Goal: Information Seeking & Learning: Learn about a topic

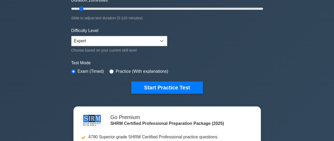
scroll to position [26, 0]
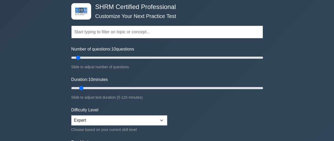
click at [109, 32] on input "text" at bounding box center [166, 32] width 191 height 13
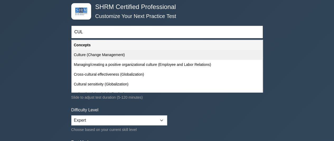
click at [119, 57] on div "Culture (Change Management)" at bounding box center [167, 55] width 190 height 10
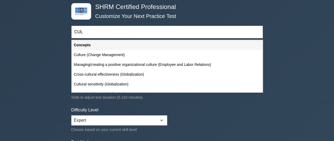
type input "Culture (Change Management)"
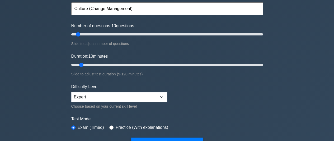
scroll to position [53, 0]
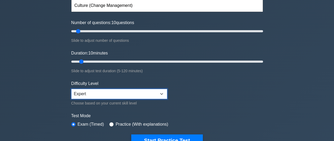
click at [163, 94] on select "Beginner Intermediate Expert" at bounding box center [119, 94] width 96 height 10
click at [71, 89] on select "Beginner Intermediate Expert" at bounding box center [119, 94] width 96 height 10
click at [165, 91] on select "Beginner Intermediate Expert" at bounding box center [119, 94] width 96 height 10
click at [71, 89] on select "Beginner Intermediate Expert" at bounding box center [119, 94] width 96 height 10
drag, startPoint x: 160, startPoint y: 94, endPoint x: 157, endPoint y: 95, distance: 3.6
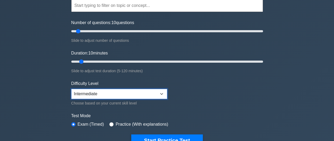
click at [160, 94] on select "Beginner Intermediate Expert" at bounding box center [119, 94] width 96 height 10
select select "beginner"
click at [71, 89] on select "Beginner Intermediate Expert" at bounding box center [119, 94] width 96 height 10
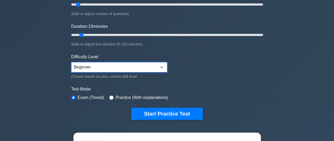
scroll to position [79, 0]
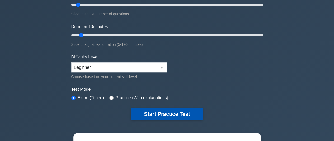
click at [174, 109] on button "Start Practice Test" at bounding box center [166, 114] width 71 height 12
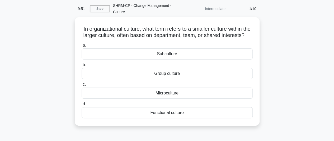
scroll to position [26, 0]
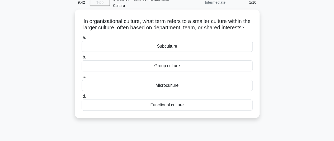
click at [185, 52] on div "Subculture" at bounding box center [166, 46] width 171 height 11
click at [81, 39] on input "a. Subculture" at bounding box center [81, 37] width 0 height 3
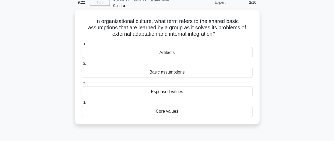
click at [176, 75] on div "Basic assumptions" at bounding box center [166, 71] width 171 height 11
click at [81, 65] on input "b. Basic assumptions" at bounding box center [81, 63] width 0 height 3
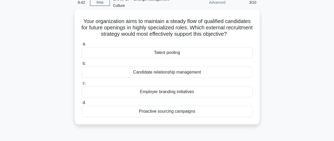
click at [184, 97] on div "Employer branding initiatives" at bounding box center [166, 91] width 171 height 11
click at [81, 85] on input "c. Employer branding initiatives" at bounding box center [81, 82] width 0 height 3
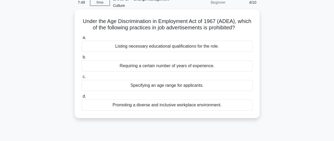
click at [179, 88] on div "Specifying an age range for applicants." at bounding box center [166, 85] width 171 height 11
click at [81, 78] on input "c. Specifying an age range for applicants." at bounding box center [81, 76] width 0 height 3
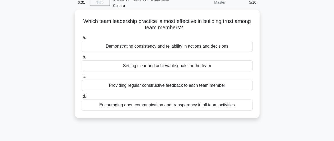
click at [183, 107] on div "Encouraging open communication and transparency in all team activities" at bounding box center [166, 104] width 171 height 11
click at [81, 98] on input "d. Encouraging open communication and transparency in all team activities" at bounding box center [81, 95] width 0 height 3
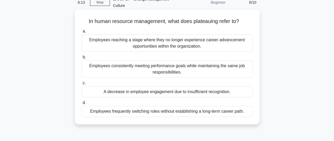
click at [136, 47] on div "Employees reaching a stage where they no longer experience career advancement o…" at bounding box center [166, 42] width 171 height 17
click at [81, 33] on input "a. Employees reaching a stage where they no longer experience career advancemen…" at bounding box center [81, 31] width 0 height 3
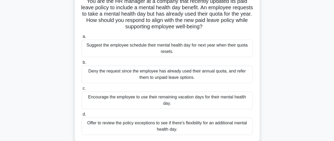
scroll to position [53, 0]
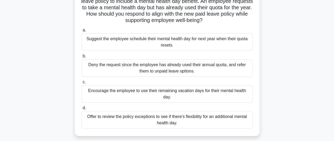
click at [170, 94] on div "Encourage the employee to use their remaining vacation days for their mental he…" at bounding box center [166, 93] width 171 height 17
click at [81, 84] on input "c. Encourage the employee to use their remaining vacation days for their mental…" at bounding box center [81, 81] width 0 height 3
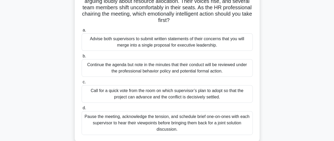
click at [157, 115] on div "Pause the meeting, acknowledge the tension, and schedule brief one-on-ones with…" at bounding box center [166, 123] width 171 height 24
click at [81, 109] on input "d. Pause the meeting, acknowledge the tension, and schedule brief one-on-ones w…" at bounding box center [81, 107] width 0 height 3
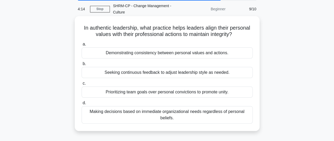
scroll to position [26, 0]
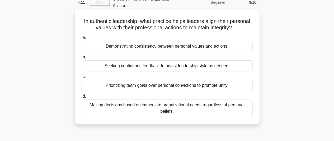
click at [143, 51] on div "Demonstrating consistency between personal values and actions." at bounding box center [166, 46] width 171 height 11
click at [81, 39] on input "a. Demonstrating consistency between personal values and actions." at bounding box center [81, 37] width 0 height 3
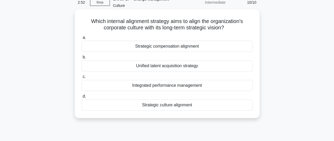
click at [171, 105] on div "Strategic culture alignment" at bounding box center [166, 104] width 171 height 11
click at [81, 98] on input "d. Strategic culture alignment" at bounding box center [81, 95] width 0 height 3
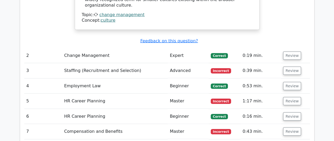
scroll to position [607, 0]
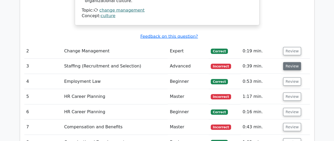
click at [290, 62] on button "Review" at bounding box center [292, 66] width 18 height 8
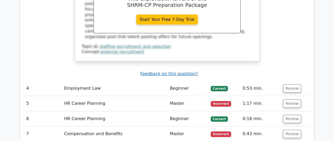
scroll to position [844, 0]
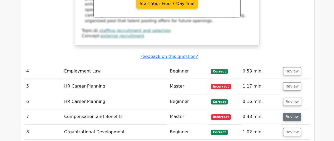
click at [291, 112] on button "Review" at bounding box center [292, 116] width 18 height 8
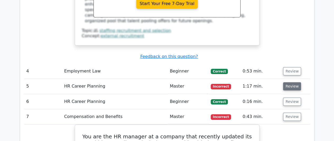
click at [289, 82] on button "Review" at bounding box center [292, 86] width 18 height 8
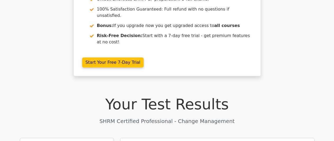
scroll to position [0, 0]
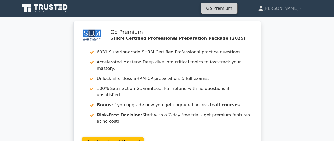
click at [235, 8] on link "Go Premium" at bounding box center [219, 8] width 32 height 7
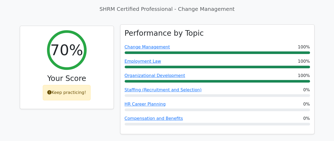
scroll to position [185, 0]
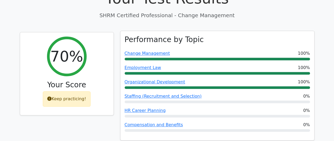
click at [210, 50] on div "Change Management 100%" at bounding box center [216, 55] width 185 height 10
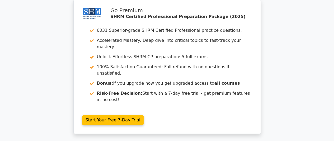
scroll to position [0, 0]
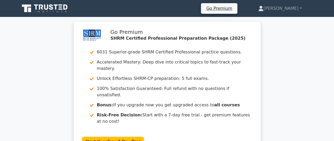
click at [39, 6] on icon at bounding box center [45, 8] width 51 height 10
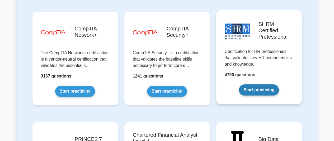
scroll to position [976, 0]
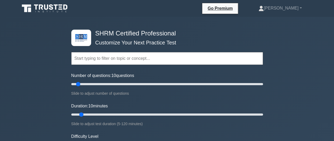
click at [161, 57] on input "text" at bounding box center [166, 58] width 191 height 13
